Goal: Navigation & Orientation: Find specific page/section

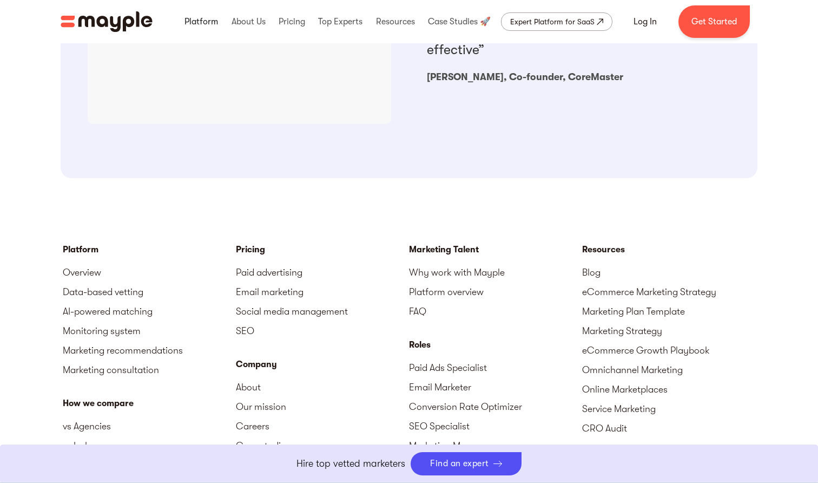
scroll to position [640, 0]
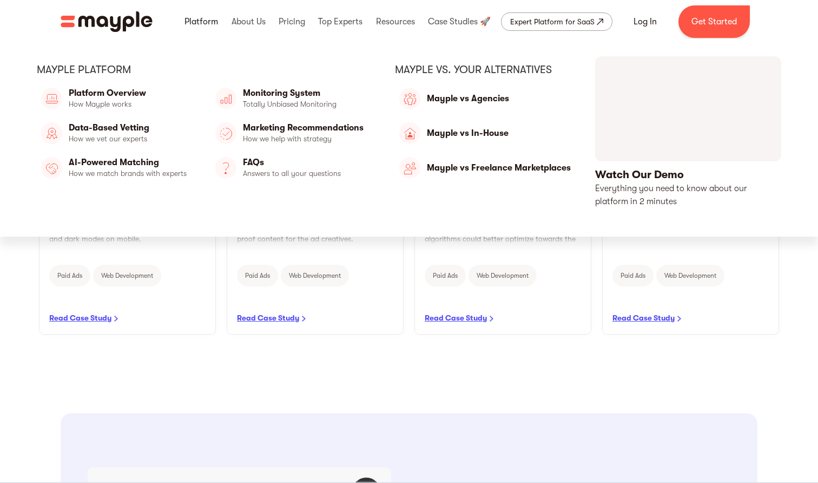
click at [206, 18] on link at bounding box center [201, 21] width 39 height 35
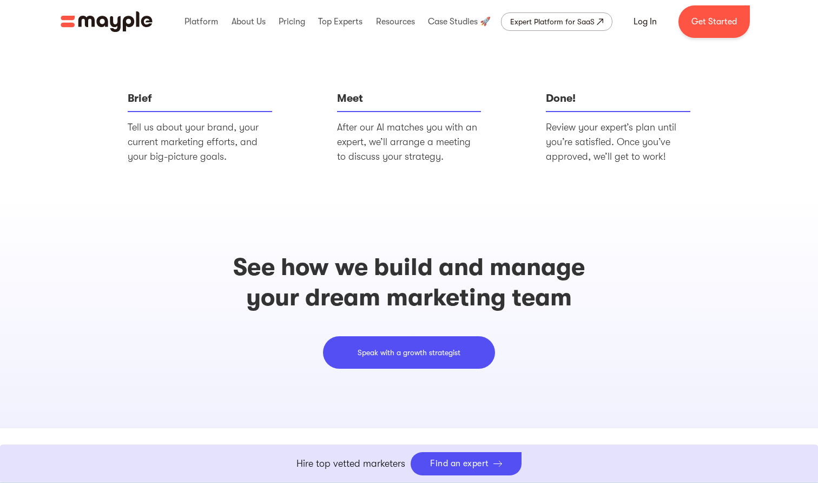
scroll to position [2944, 0]
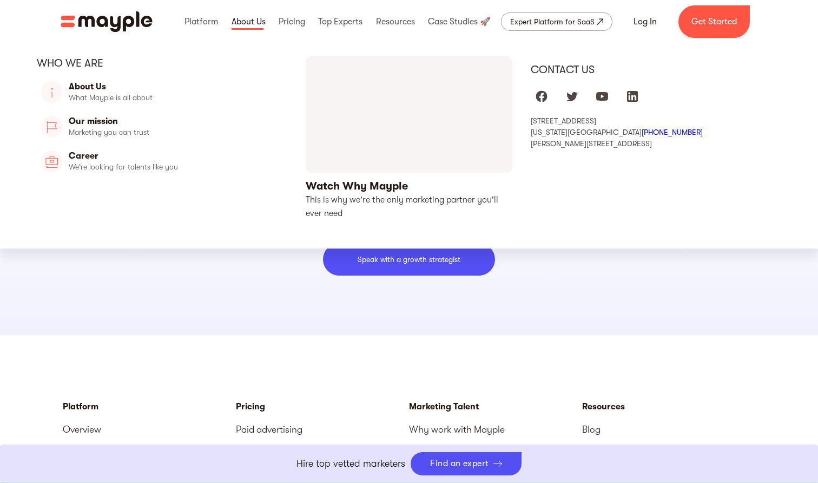
click at [263, 22] on link at bounding box center [249, 21] width 40 height 35
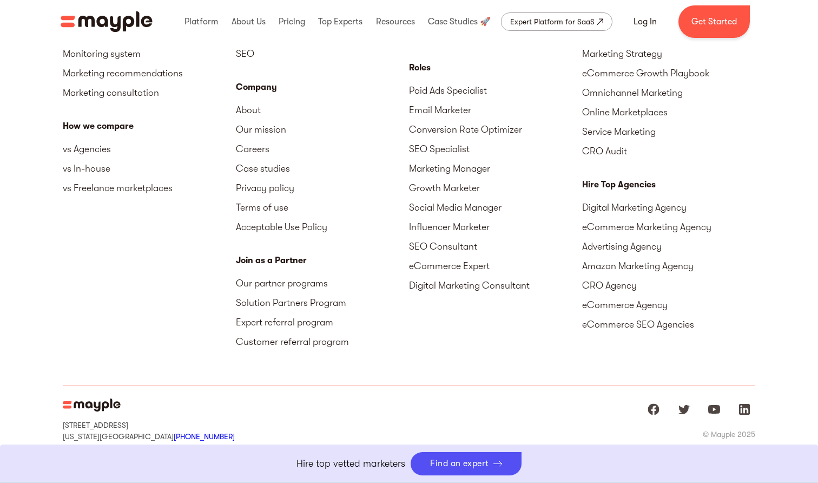
scroll to position [3389, 0]
click at [105, 24] on img "home" at bounding box center [107, 21] width 92 height 21
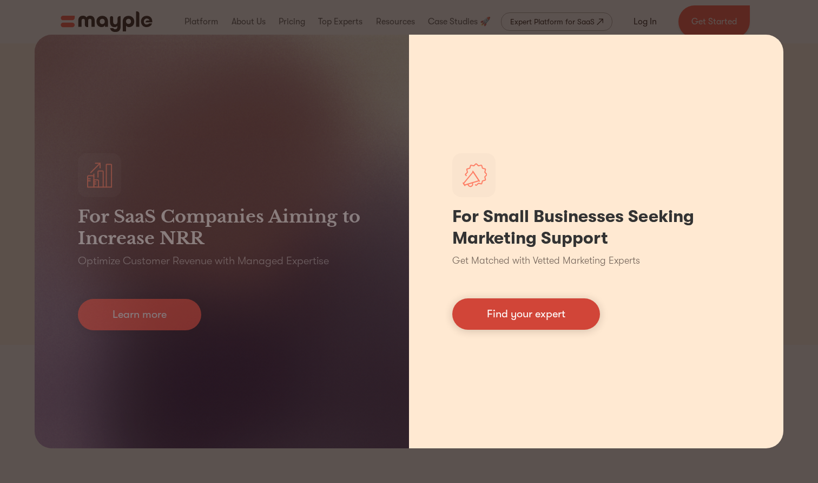
click at [549, 311] on link "Find your expert" at bounding box center [527, 313] width 148 height 31
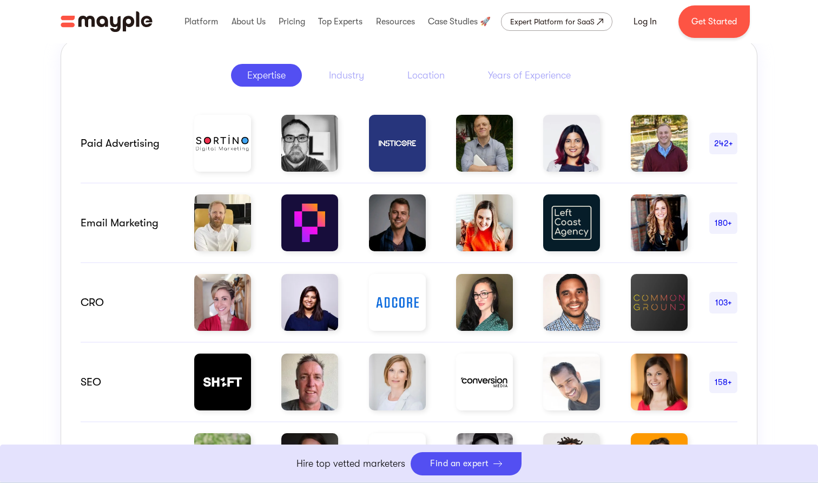
scroll to position [559, 0]
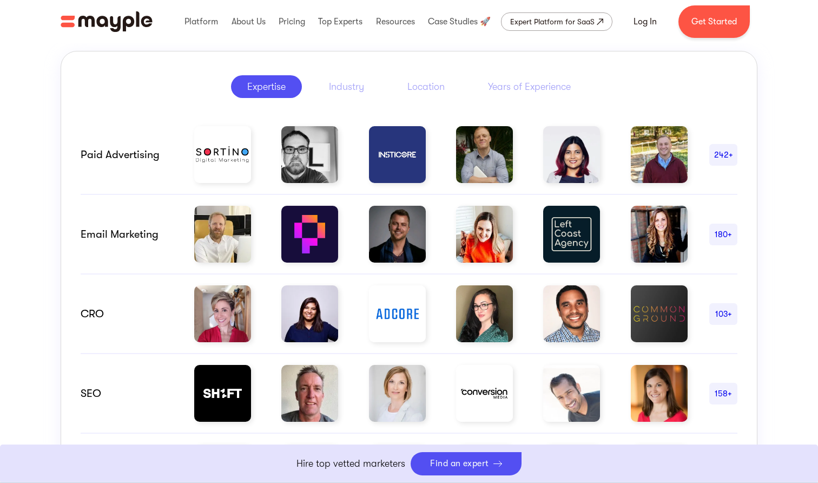
click at [360, 103] on div "Paid advertising 242+ email marketing 180+ CRO 103+ SEO 158+ Social Media 112+ …" at bounding box center [409, 348] width 657 height 493
click at [351, 86] on div "Industry" at bounding box center [346, 86] width 35 height 13
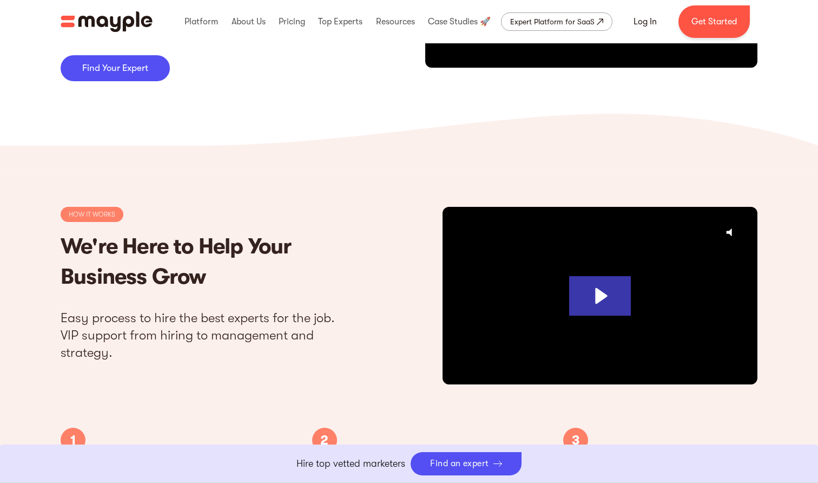
scroll to position [2883, 0]
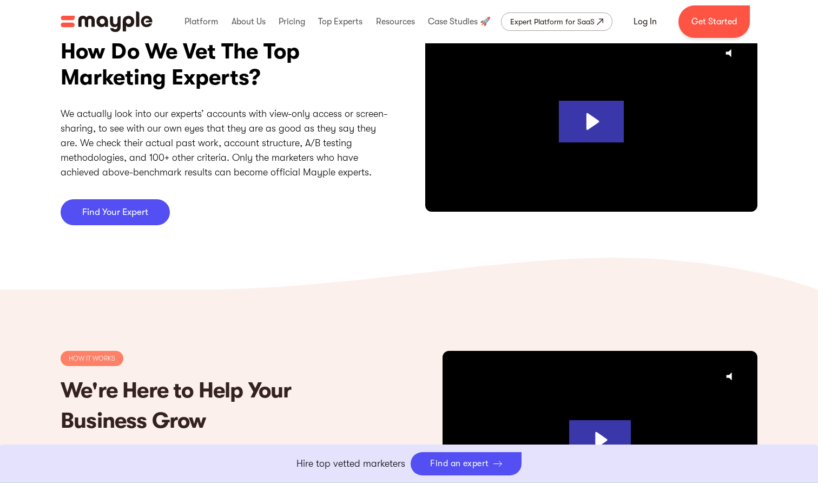
click at [425, 260] on rect at bounding box center [409, 286] width 818 height 57
